Goal: Task Accomplishment & Management: Manage account settings

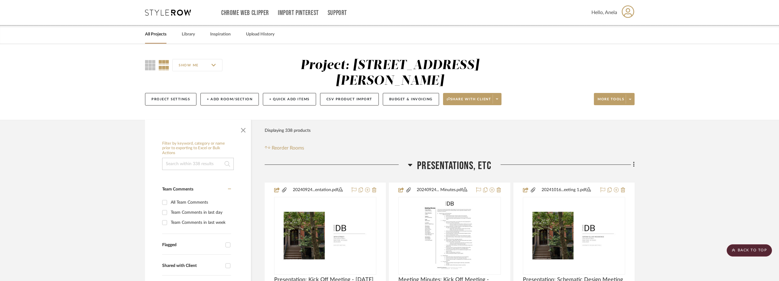
click at [168, 13] on icon at bounding box center [168, 12] width 46 height 6
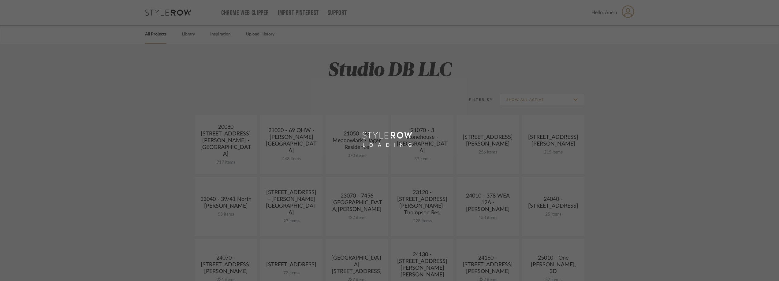
scroll to position [122, 0]
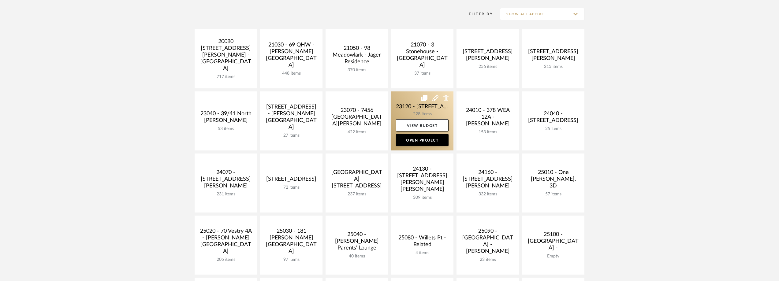
click at [406, 102] on link at bounding box center [422, 120] width 62 height 59
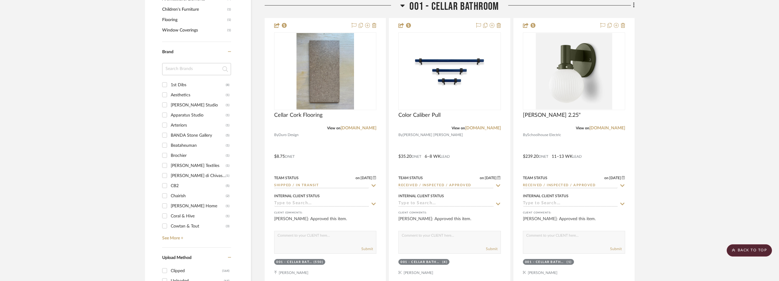
scroll to position [764, 0]
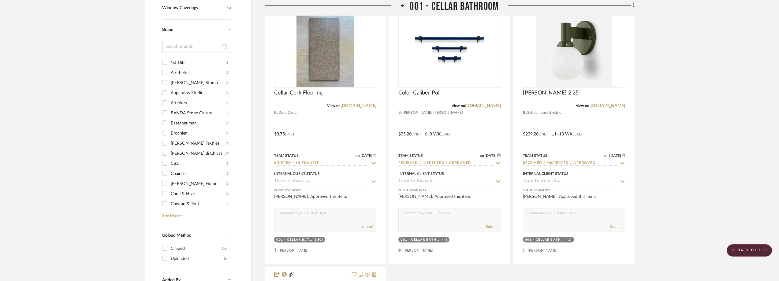
click at [188, 52] on input at bounding box center [196, 47] width 69 height 12
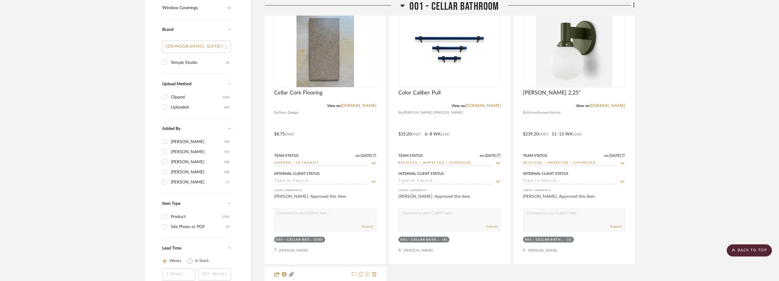
type input "[DEMOGRAPHIC_DATA]"
click at [193, 61] on div "Temple Studio" at bounding box center [198, 63] width 55 height 10
click at [169, 61] on input "Temple Studio (4)" at bounding box center [165, 62] width 10 height 10
checkbox input "true"
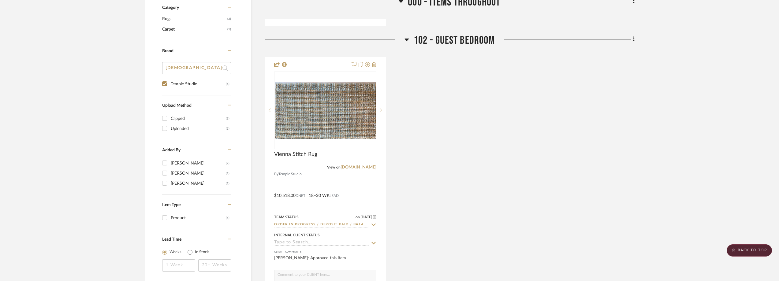
scroll to position [387, 0]
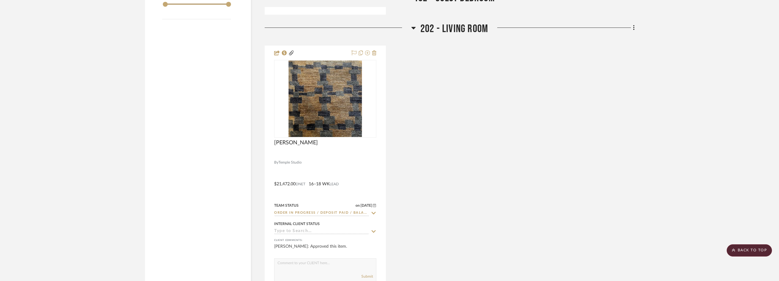
scroll to position [764, 0]
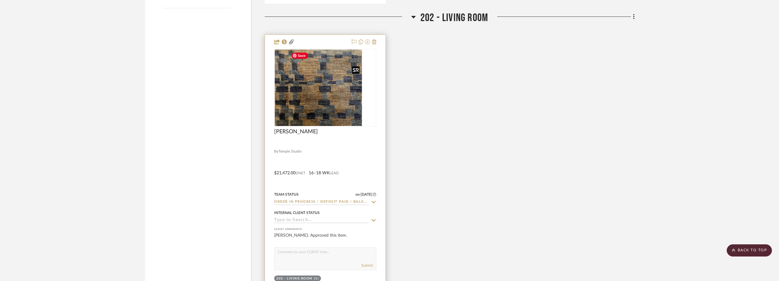
click at [332, 105] on div at bounding box center [325, 88] width 102 height 78
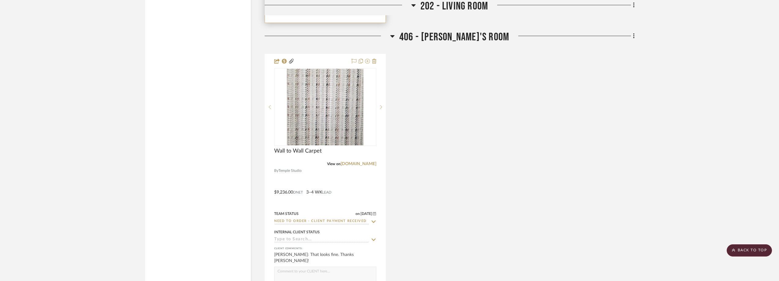
scroll to position [1095, 0]
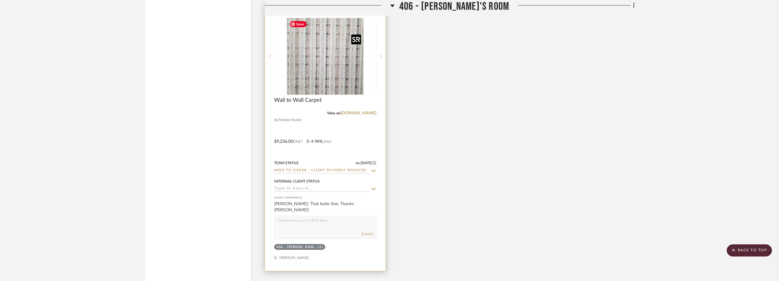
click at [306, 71] on img "0" at bounding box center [325, 56] width 76 height 76
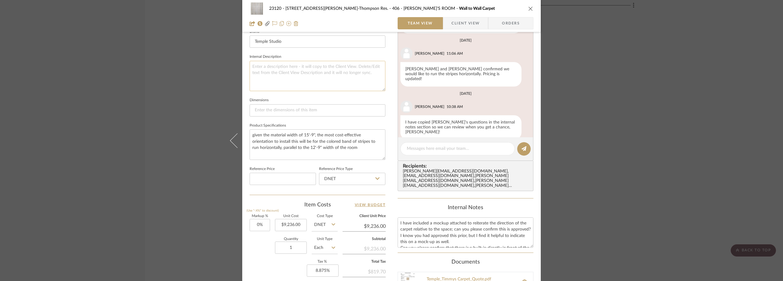
scroll to position [183, 0]
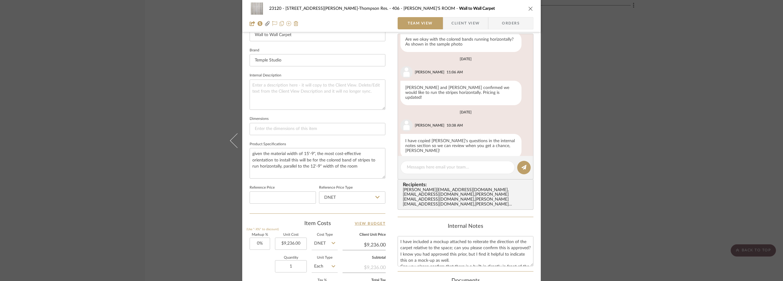
click at [448, 26] on span "button" at bounding box center [447, 23] width 8 height 12
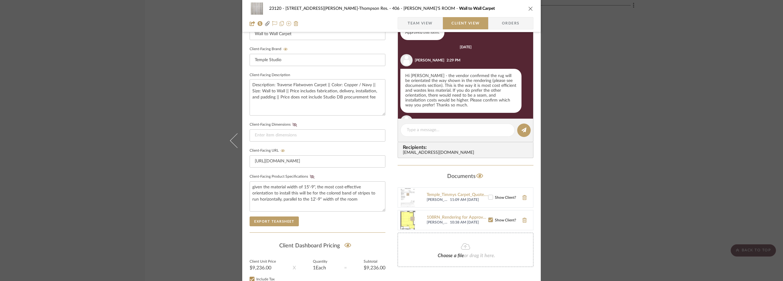
scroll to position [33, 0]
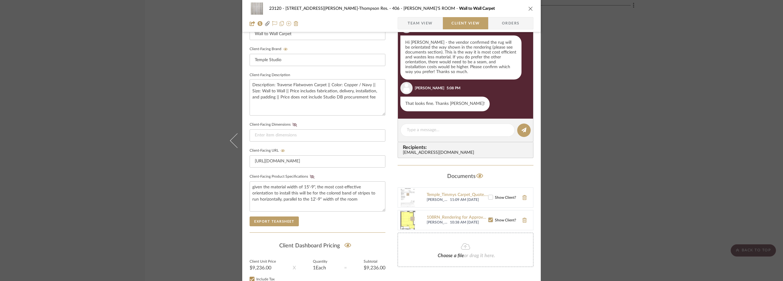
click at [421, 22] on span "Team View" at bounding box center [420, 23] width 25 height 12
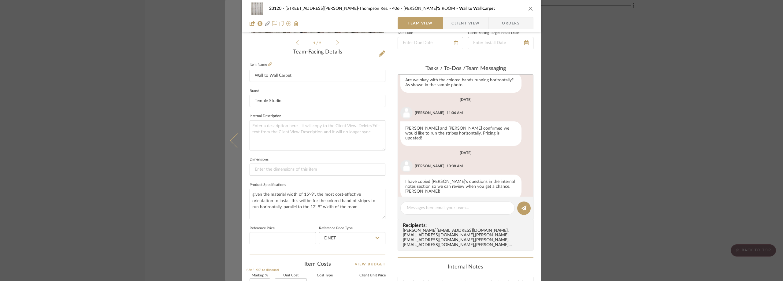
scroll to position [91, 0]
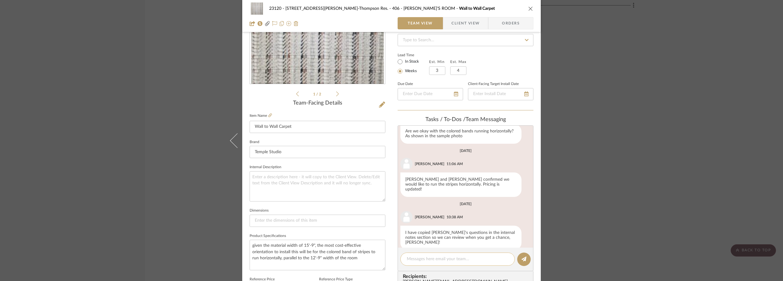
click at [417, 262] on textarea at bounding box center [458, 259] width 102 height 6
type textarea "h"
type textarea "Hi! It looks like we never placed a deposit for this, should I go ahead and do …"
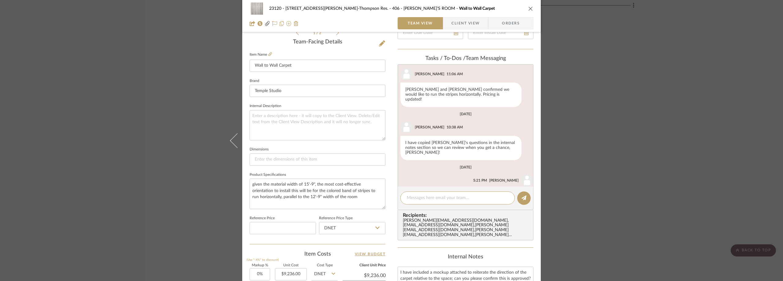
scroll to position [122, 0]
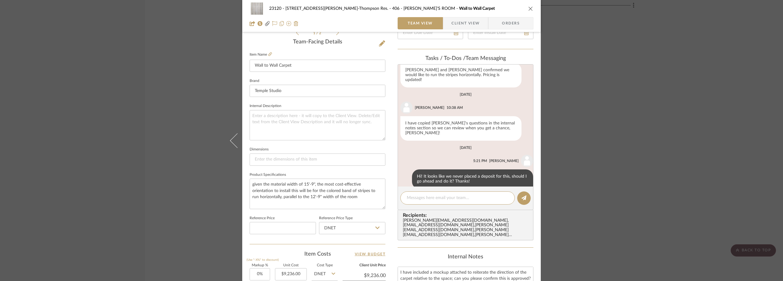
click at [668, 124] on div "23120 - [STREET_ADDRESS][PERSON_NAME]-Thompson Res. 406 - [PERSON_NAME]'S ROOM …" at bounding box center [391, 140] width 783 height 281
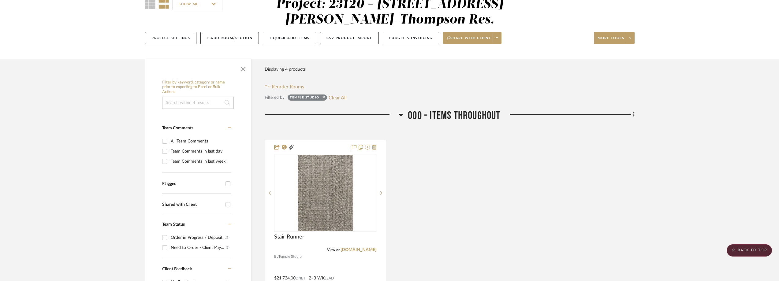
scroll to position [0, 0]
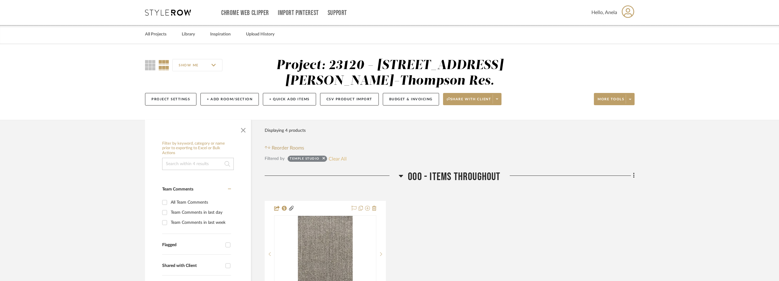
click at [335, 158] on button "Clear All" at bounding box center [337, 159] width 18 height 8
checkbox input "false"
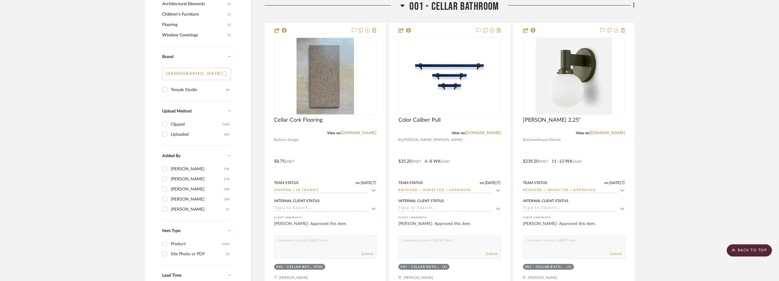
scroll to position [673, 0]
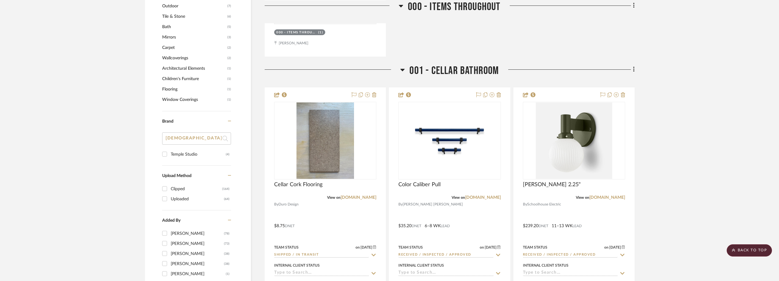
drag, startPoint x: 189, startPoint y: 138, endPoint x: 161, endPoint y: 139, distance: 27.9
type input "marc"
click at [191, 160] on div "[PERSON_NAME] FURNITURE RESTORATION" at bounding box center [198, 165] width 55 height 10
click at [169, 160] on input "[PERSON_NAME] FURNITURE RESTORATION (2)" at bounding box center [165, 164] width 10 height 10
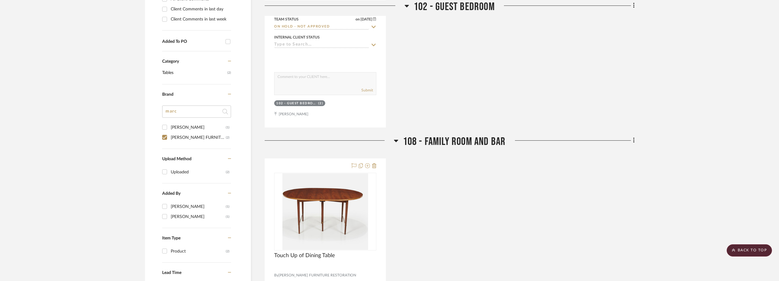
scroll to position [332, 0]
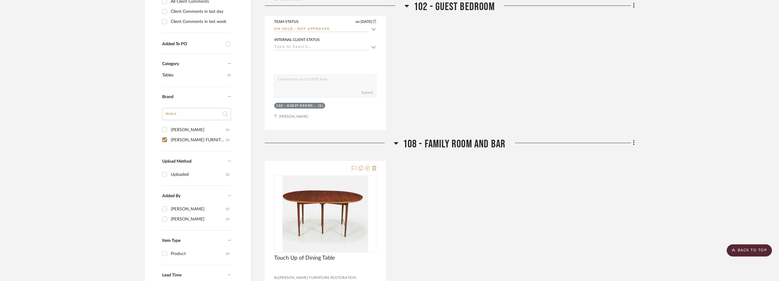
click at [193, 140] on div "[PERSON_NAME] FURNITURE RESTORATION" at bounding box center [198, 140] width 55 height 10
click at [169, 140] on input "[PERSON_NAME] FURNITURE RESTORATION (2)" at bounding box center [165, 140] width 10 height 10
checkbox input "false"
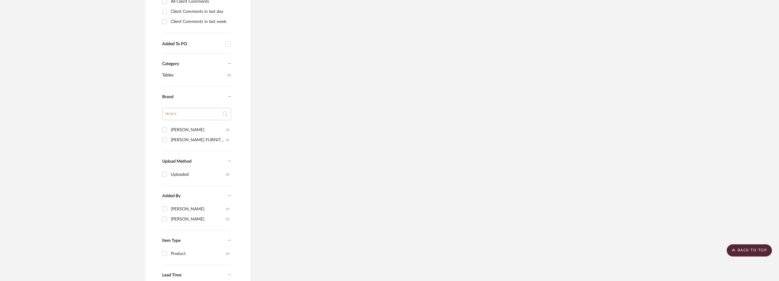
click at [193, 129] on div "[PERSON_NAME]" at bounding box center [198, 130] width 55 height 10
click at [169, 129] on input "[PERSON_NAME] (1)" at bounding box center [165, 130] width 10 height 10
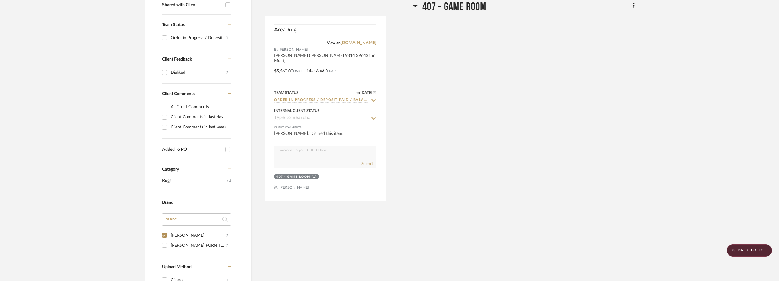
scroll to position [152, 0]
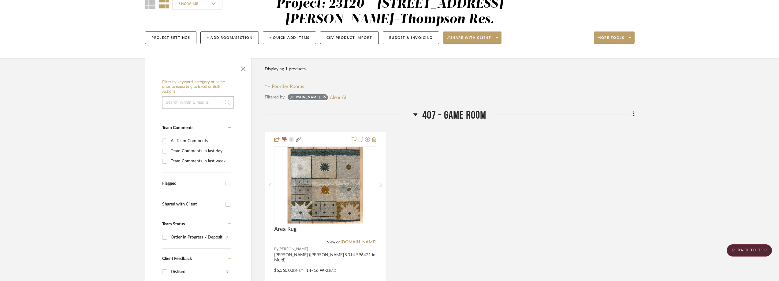
scroll to position [61, 0]
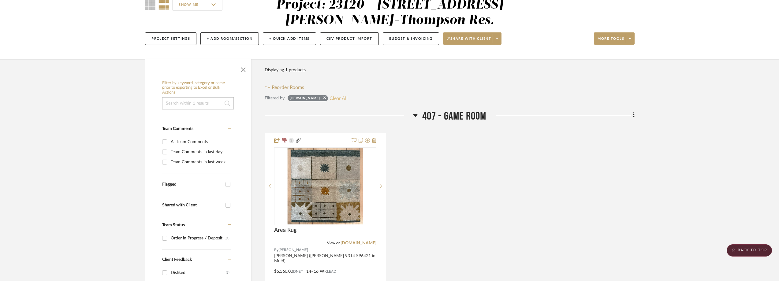
click at [339, 96] on button "Clear All" at bounding box center [338, 98] width 18 height 8
checkbox input "false"
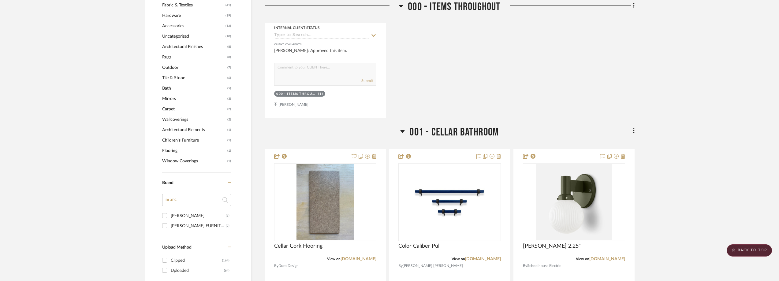
scroll to position [611, 0]
drag, startPoint x: 175, startPoint y: 196, endPoint x: 161, endPoint y: 196, distance: 13.8
click at [161, 196] on div "Filter by keyword, category or name prior to exporting to Excel or Bulk Actions…" at bounding box center [198, 14] width 106 height 975
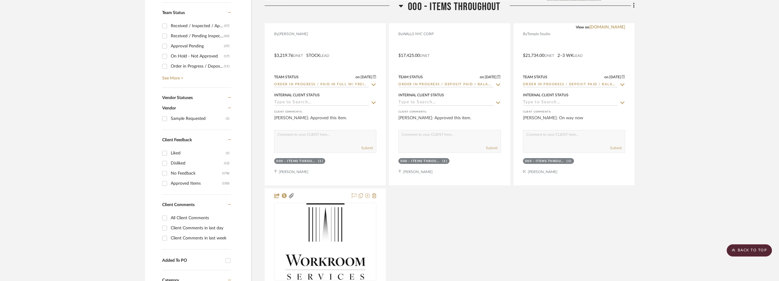
scroll to position [244, 0]
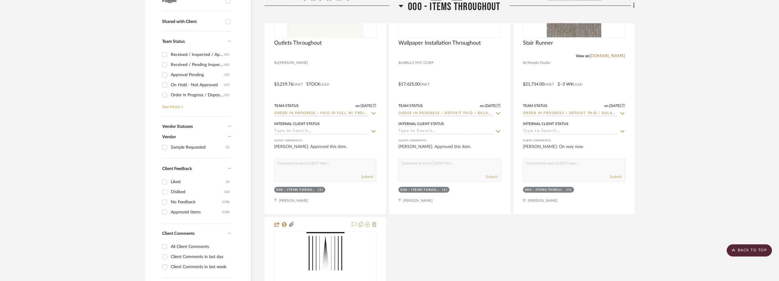
click at [176, 108] on link "See More +" at bounding box center [196, 105] width 70 height 10
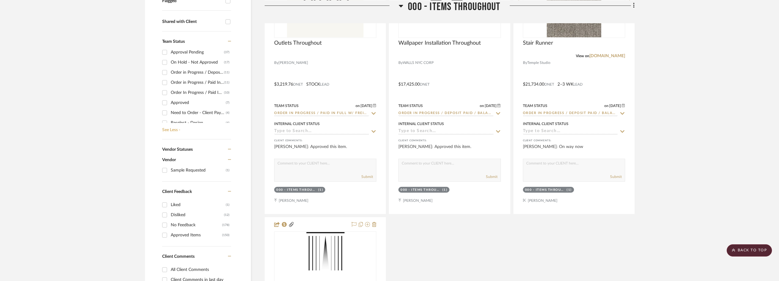
scroll to position [31, 0]
click at [187, 103] on div "Need to Order - Client Payment Received" at bounding box center [198, 105] width 55 height 10
click at [169, 103] on input "Need to Order - Client Payment Received (4)" at bounding box center [165, 105] width 10 height 10
checkbox input "true"
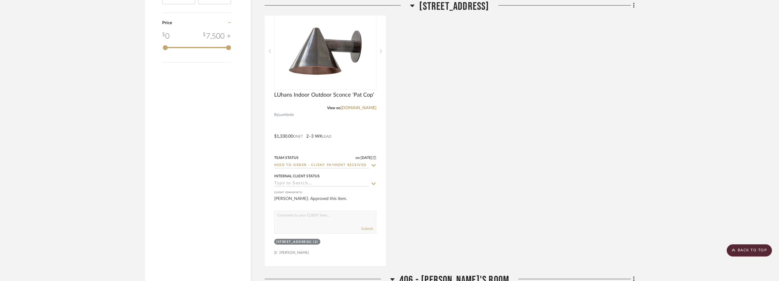
scroll to position [794, 0]
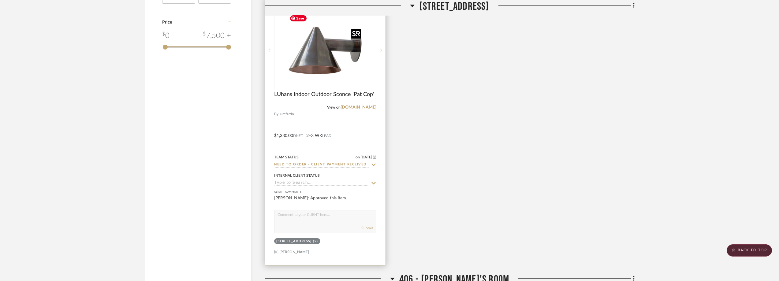
click at [0, 0] on img at bounding box center [0, 0] width 0 height 0
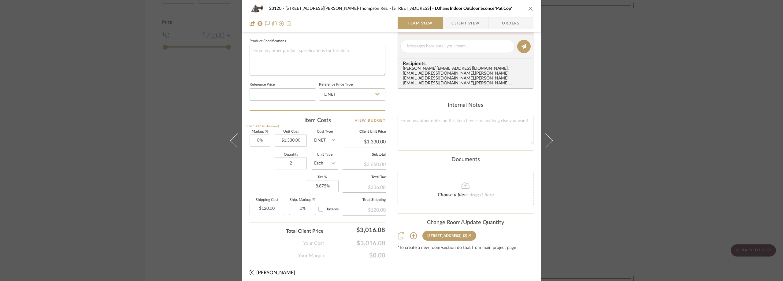
scroll to position [288, 0]
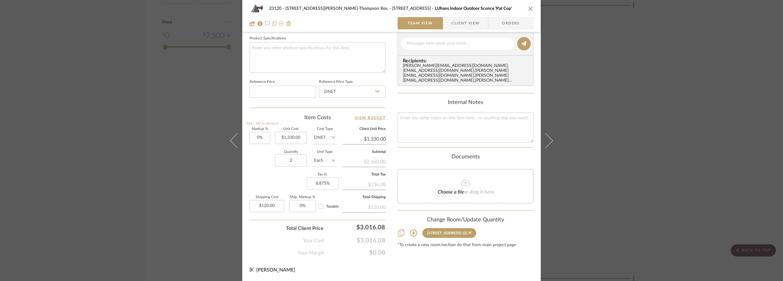
click at [123, 63] on div "23120 - [STREET_ADDRESS][PERSON_NAME]-Thompson Res. 307 - TERRACE LUhans Indoor…" at bounding box center [391, 140] width 783 height 281
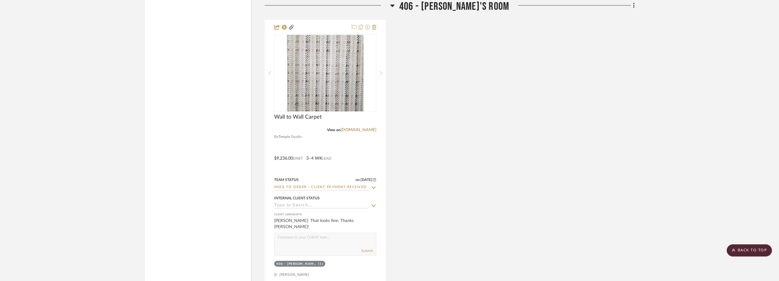
scroll to position [1100, 0]
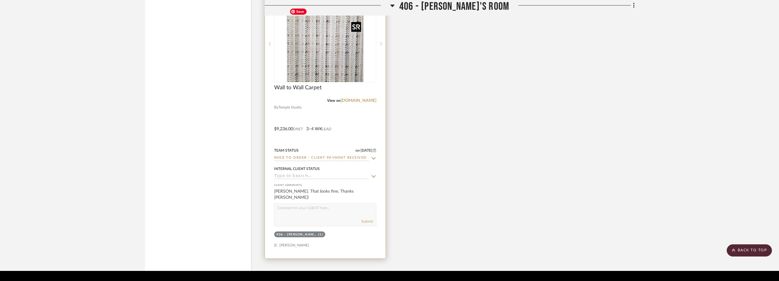
click at [316, 61] on img "0" at bounding box center [325, 44] width 76 height 76
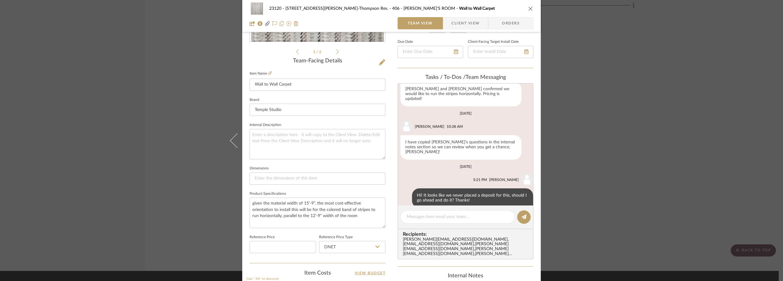
scroll to position [31, 0]
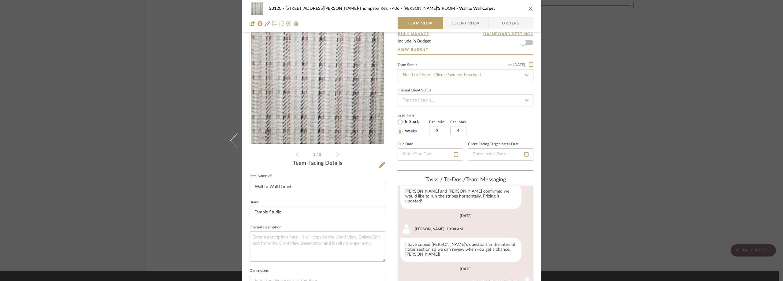
click at [470, 69] on input "Need to Order - Client Payment Received" at bounding box center [466, 75] width 136 height 12
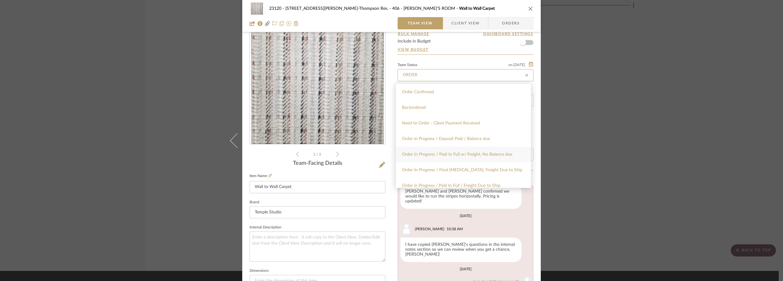
type input "ORDER"
click at [465, 156] on span "Order In Progress / Paid In Full w/ Freight, No Balance due" at bounding box center [457, 154] width 110 height 4
type input "[DATE]"
type input "Order In Progress / Paid In Full w/ Freight, No Balance due"
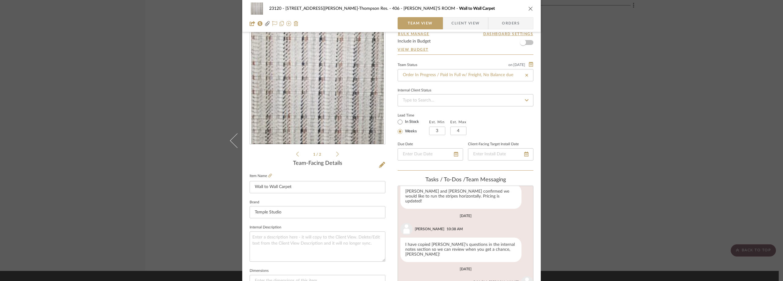
click at [469, 86] on div "Internal Client Status" at bounding box center [466, 96] width 136 height 20
type input "[DATE]"
type input "Order In Progress / Paid In Full w/ Freight, No Balance due"
click at [75, 124] on div "23120 - [STREET_ADDRESS][PERSON_NAME]-Thompson Res. 406 - [PERSON_NAME]'S ROOM …" at bounding box center [391, 140] width 783 height 281
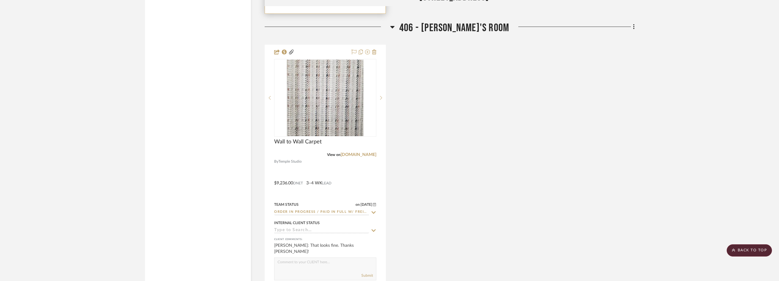
scroll to position [935, 0]
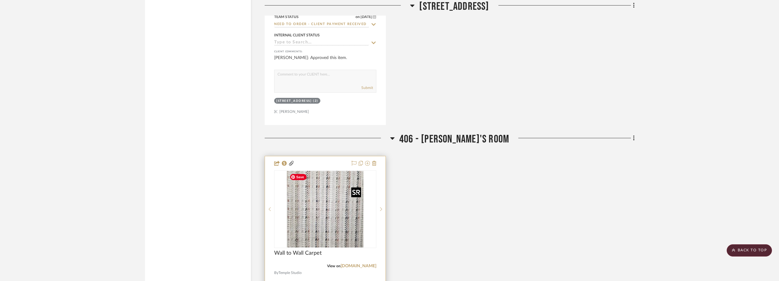
click at [313, 202] on img "0" at bounding box center [325, 209] width 76 height 76
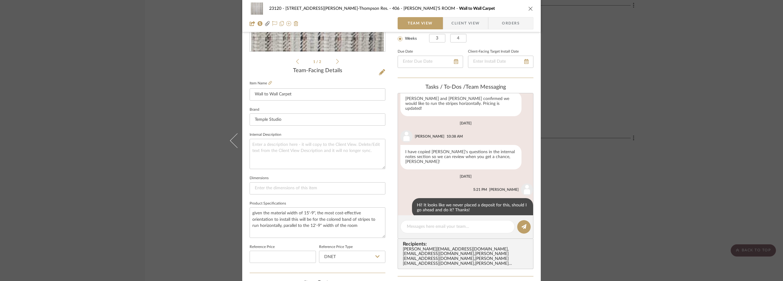
scroll to position [306, 0]
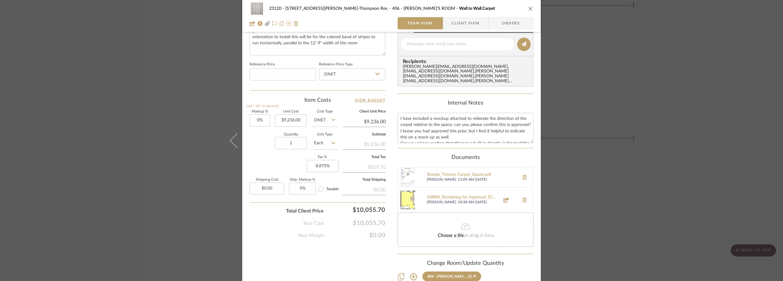
click at [457, 20] on span "Client View" at bounding box center [465, 23] width 28 height 12
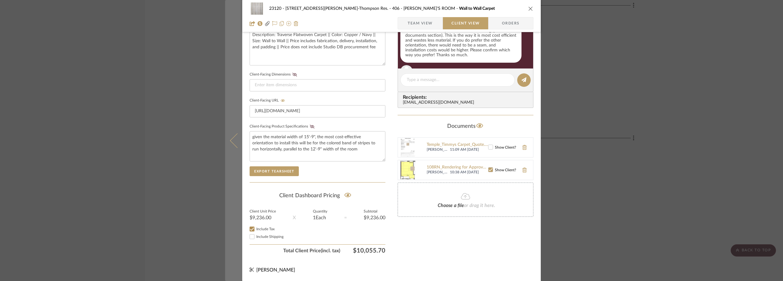
scroll to position [33, 0]
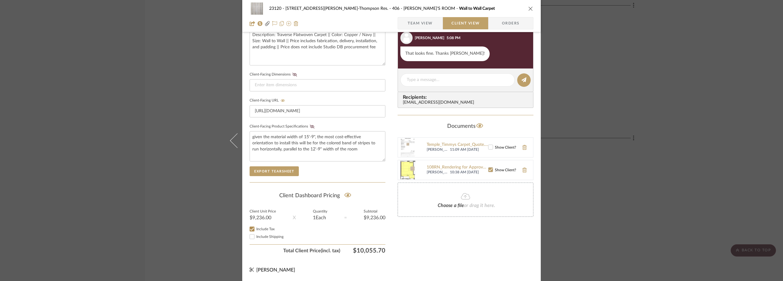
click at [148, 155] on div "23120 - [STREET_ADDRESS][PERSON_NAME]-Thompson Res. 406 - [PERSON_NAME]'S ROOM …" at bounding box center [391, 140] width 783 height 281
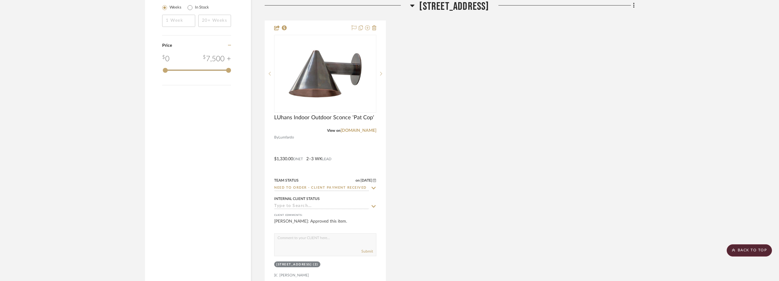
scroll to position [751, 0]
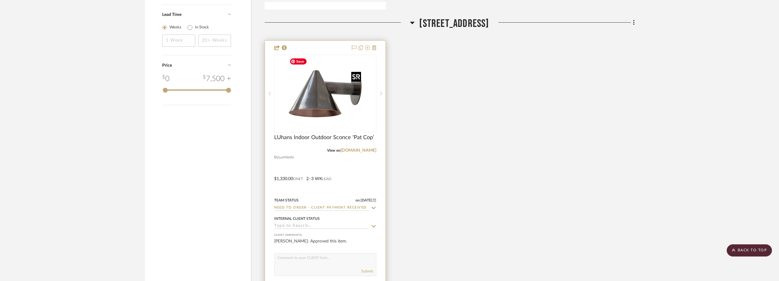
click at [318, 105] on img "0" at bounding box center [325, 93] width 76 height 76
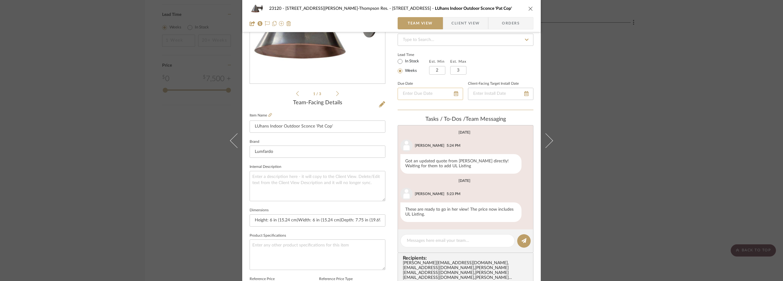
scroll to position [92, 0]
click at [420, 241] on textarea at bounding box center [458, 240] width 102 height 6
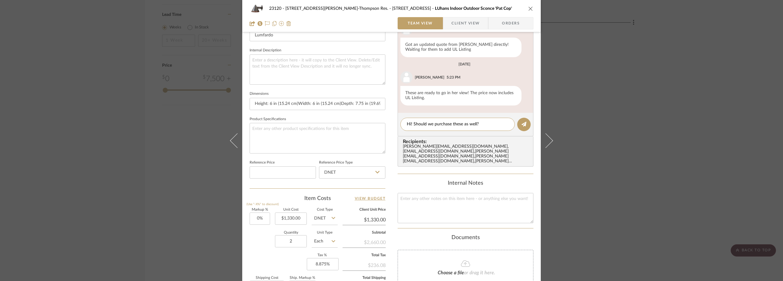
scroll to position [153, 0]
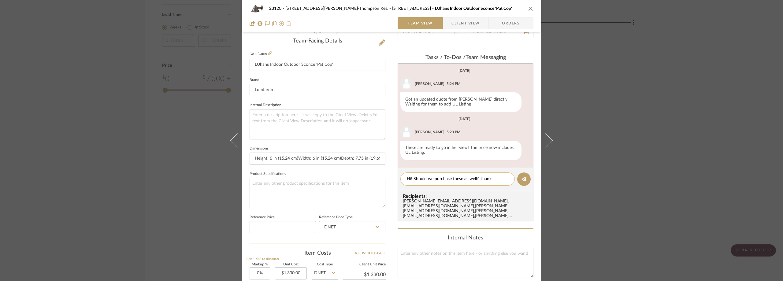
type textarea "Hi! Should we purchase these as well? Thanks!"
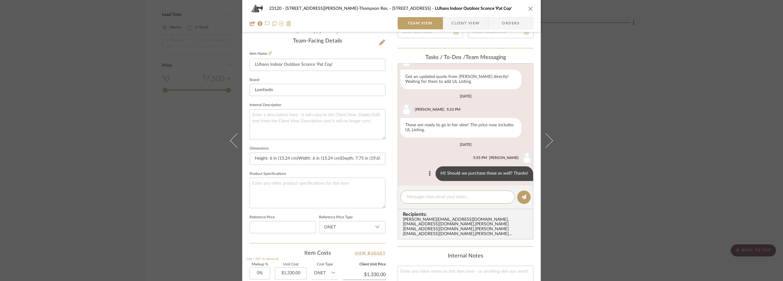
scroll to position [25, 0]
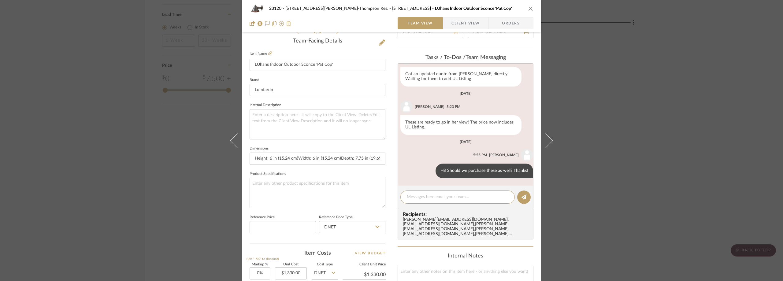
click at [612, 116] on div "23120 - [STREET_ADDRESS][PERSON_NAME]-Thompson Res. 307 - TERRACE LUhans Indoor…" at bounding box center [391, 140] width 783 height 281
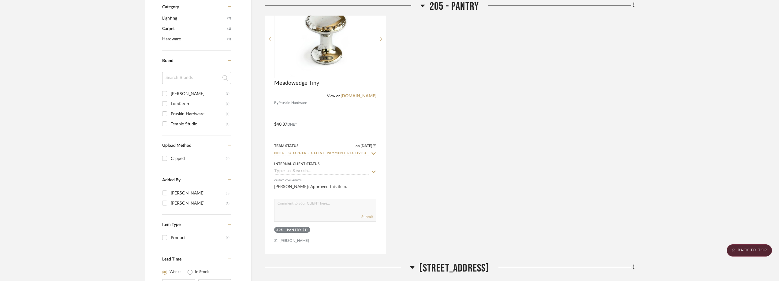
scroll to position [446, 0]
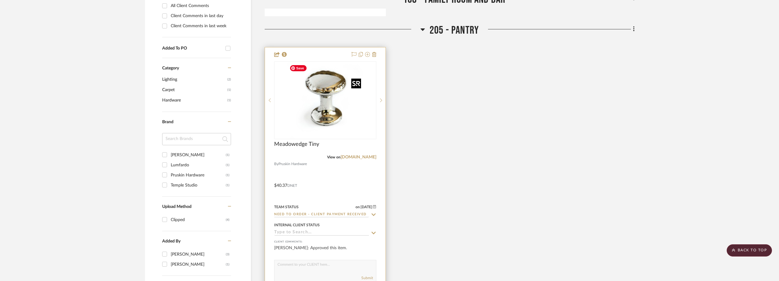
click at [325, 112] on img "0" at bounding box center [325, 100] width 76 height 76
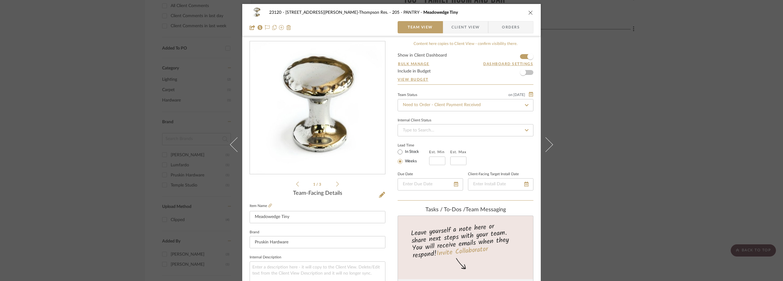
scroll to position [0, 0]
click at [631, 94] on div "23120 - [STREET_ADDRESS][PERSON_NAME]-Thompson Res. 205 - PANTRY Meadowedge Tin…" at bounding box center [391, 140] width 783 height 281
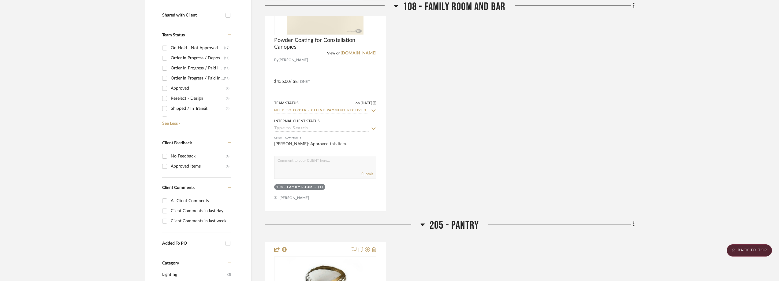
scroll to position [170, 0]
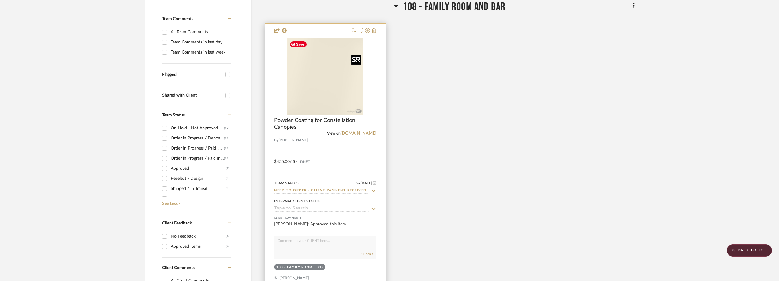
click at [326, 88] on div at bounding box center [325, 77] width 102 height 78
click at [326, 88] on img "0" at bounding box center [325, 76] width 76 height 76
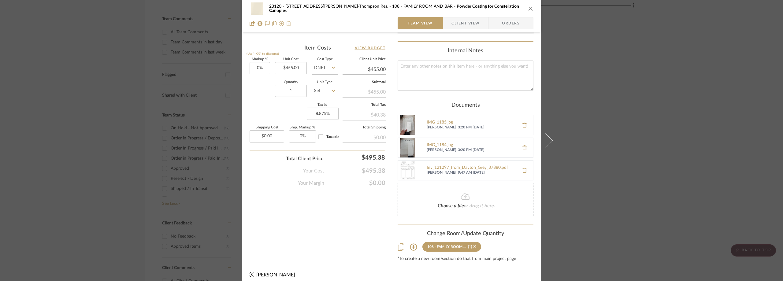
scroll to position [113, 0]
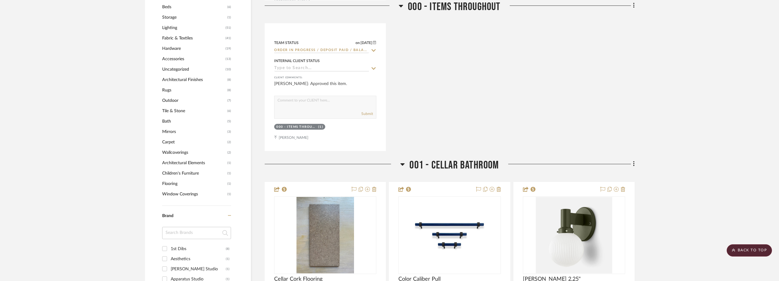
scroll to position [642, 0]
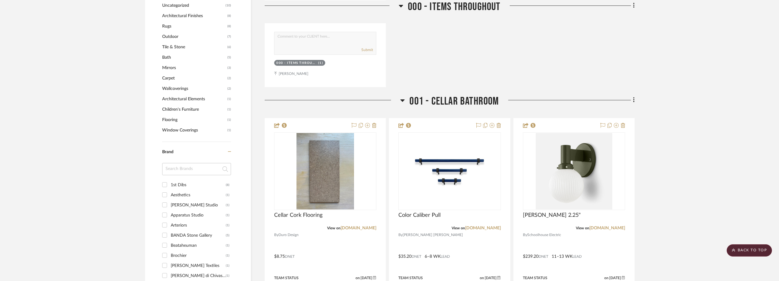
click at [187, 169] on input at bounding box center [196, 169] width 69 height 12
type input "lumf"
click at [190, 179] on div "lumf" at bounding box center [196, 171] width 69 height 17
click at [189, 184] on div "Lumfardo" at bounding box center [198, 185] width 55 height 10
click at [169, 184] on input "Lumfardo (3)" at bounding box center [165, 185] width 10 height 10
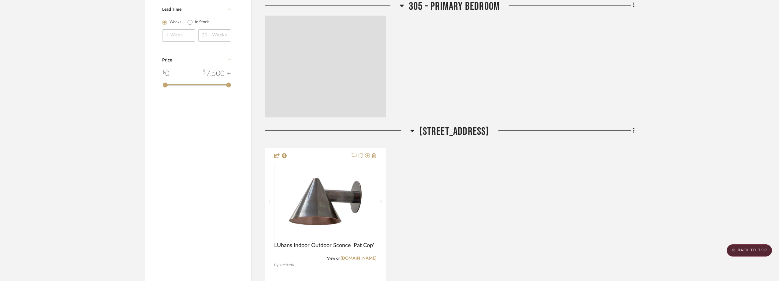
scroll to position [539, 0]
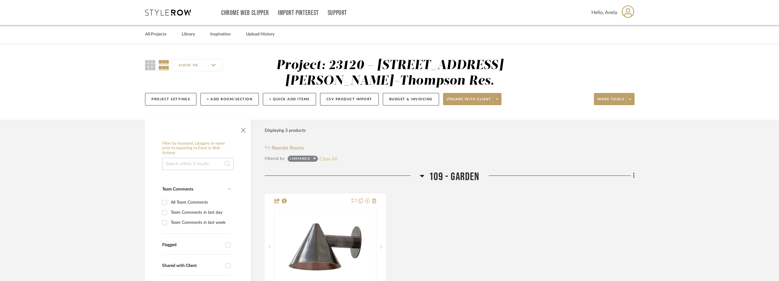
click at [331, 157] on button "Clear All" at bounding box center [328, 159] width 18 height 8
checkbox input "false"
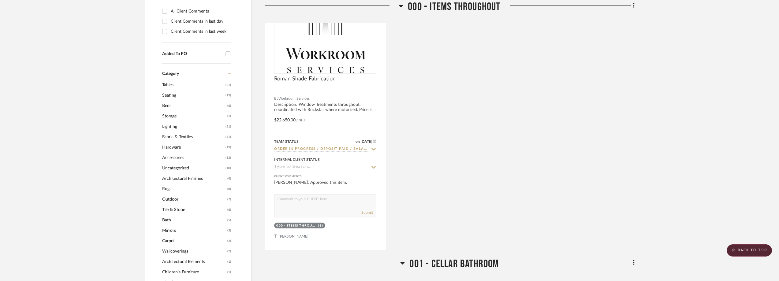
scroll to position [489, 0]
